Goal: Find specific fact: Find specific fact

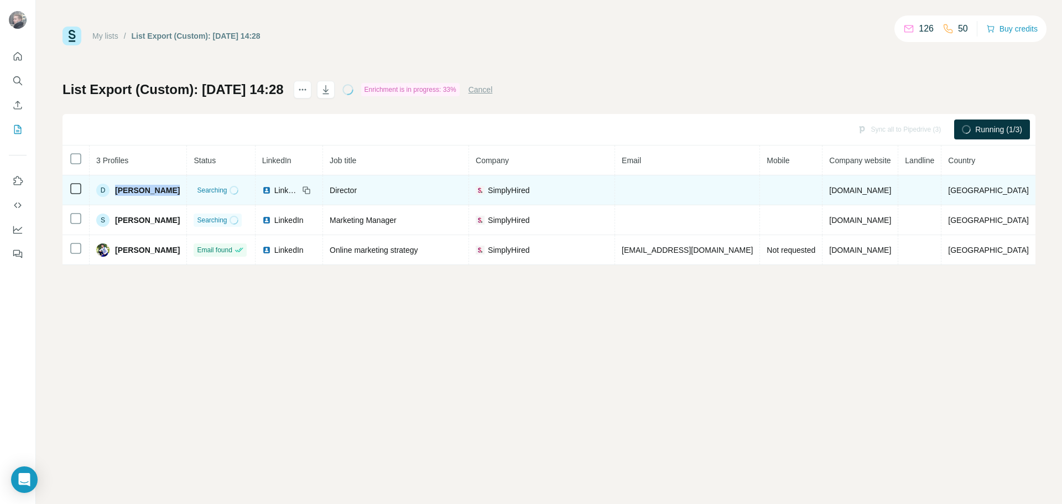
drag, startPoint x: 178, startPoint y: 189, endPoint x: 113, endPoint y: 185, distance: 64.9
click at [113, 185] on div "D Dennis Warren" at bounding box center [138, 190] width 84 height 13
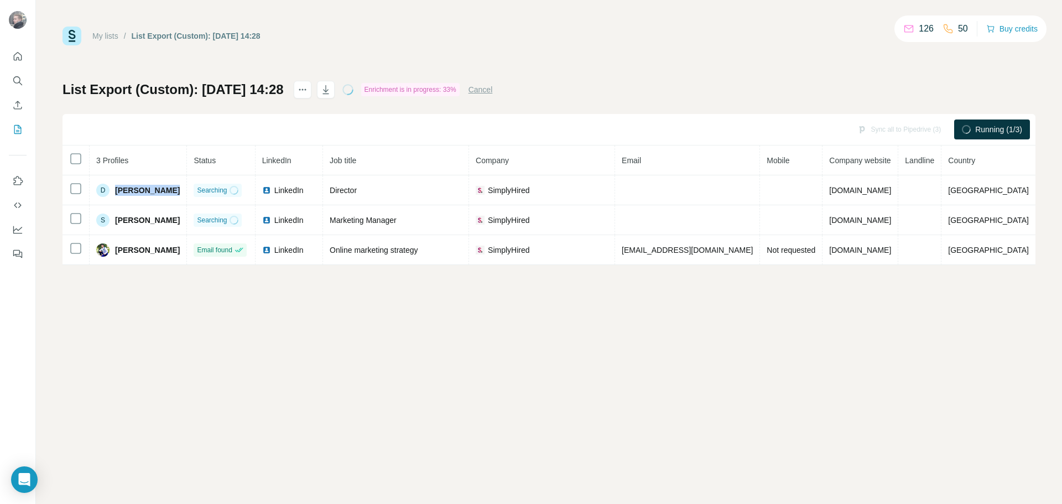
copy div "Dennis Warren"
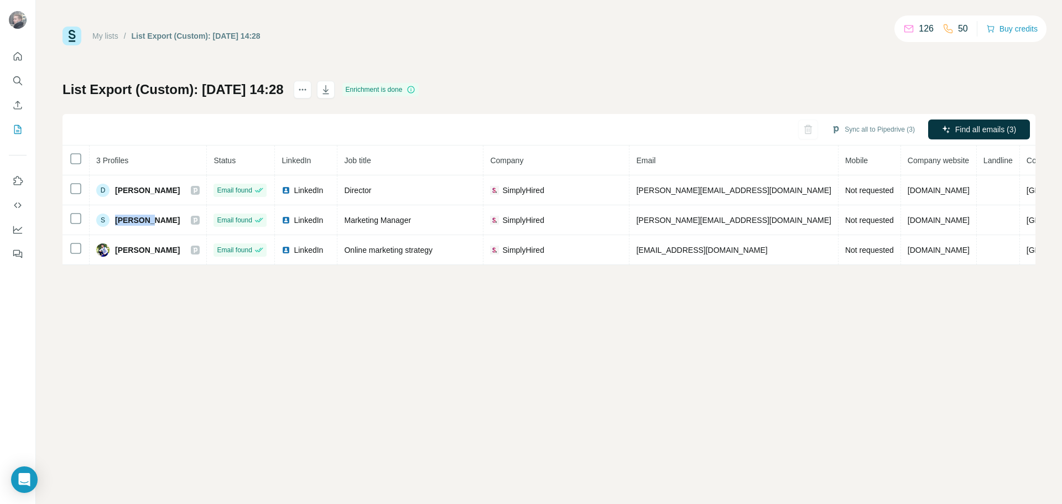
drag, startPoint x: 151, startPoint y: 220, endPoint x: 548, endPoint y: 34, distance: 438.4
click at [118, 223] on div "S Sam Hire" at bounding box center [147, 220] width 103 height 13
copy span "am Hire"
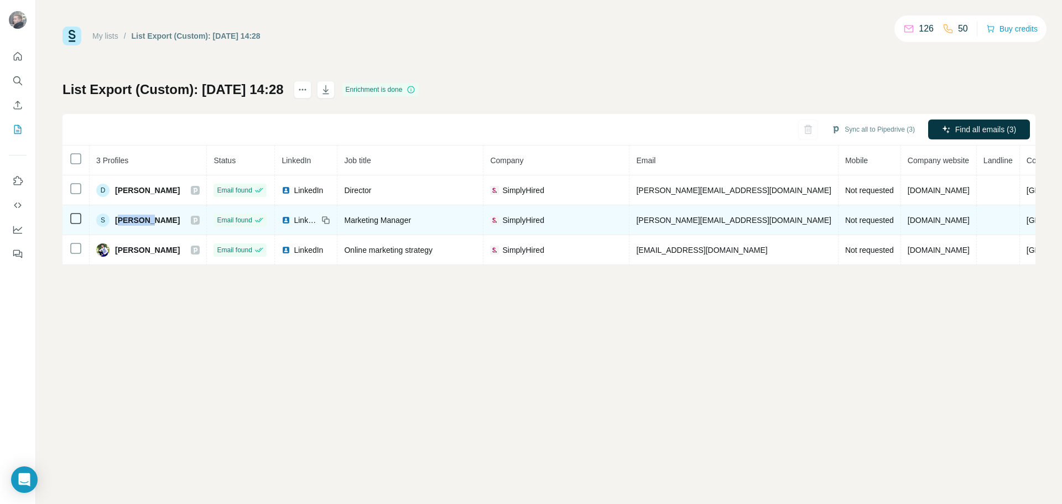
drag, startPoint x: 183, startPoint y: 247, endPoint x: 198, endPoint y: 222, distance: 29.0
click at [117, 253] on div "Vishpendra singh" at bounding box center [147, 249] width 103 height 13
copy span "Vishpendra singh"
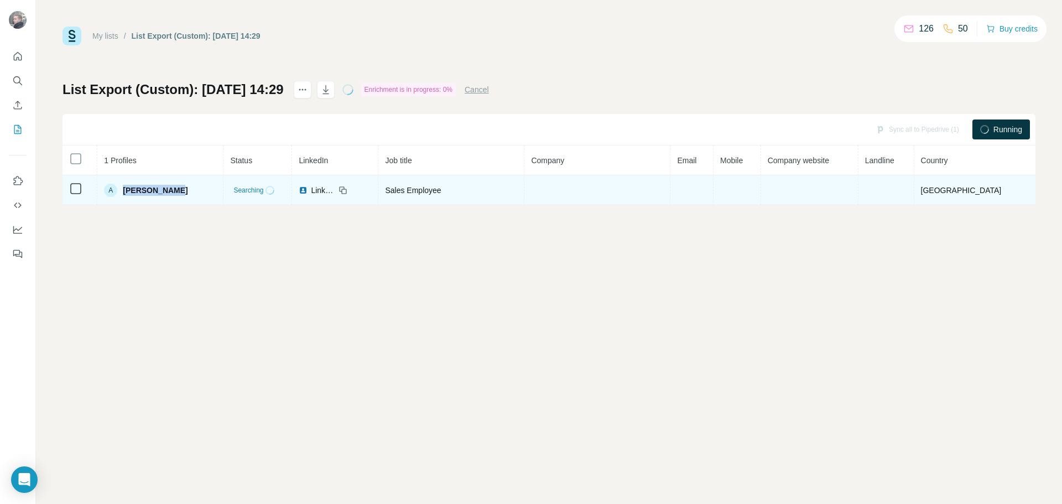
drag, startPoint x: 193, startPoint y: 189, endPoint x: 129, endPoint y: 191, distance: 63.7
click at [129, 191] on div "A [PERSON_NAME]" at bounding box center [160, 190] width 112 height 13
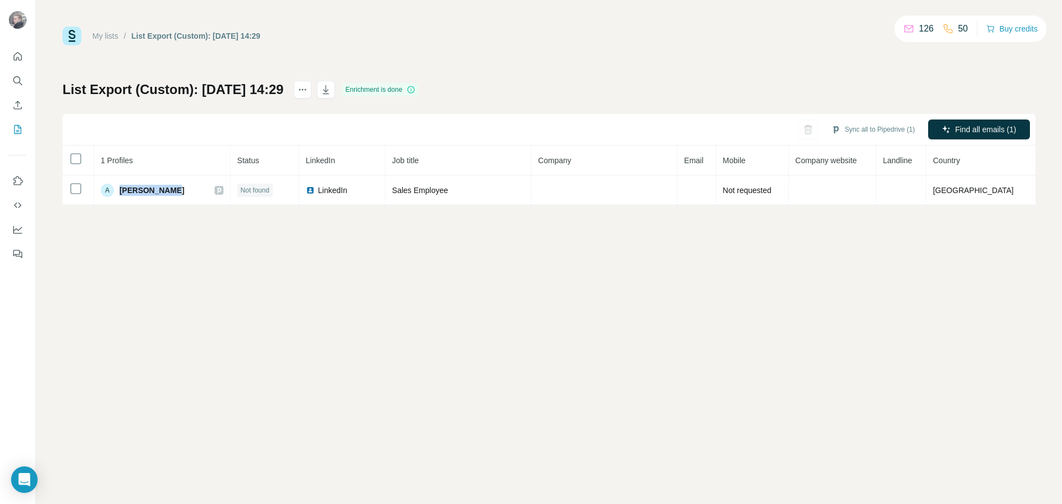
copy span "[PERSON_NAME]"
